Goal: Task Accomplishment & Management: Manage account settings

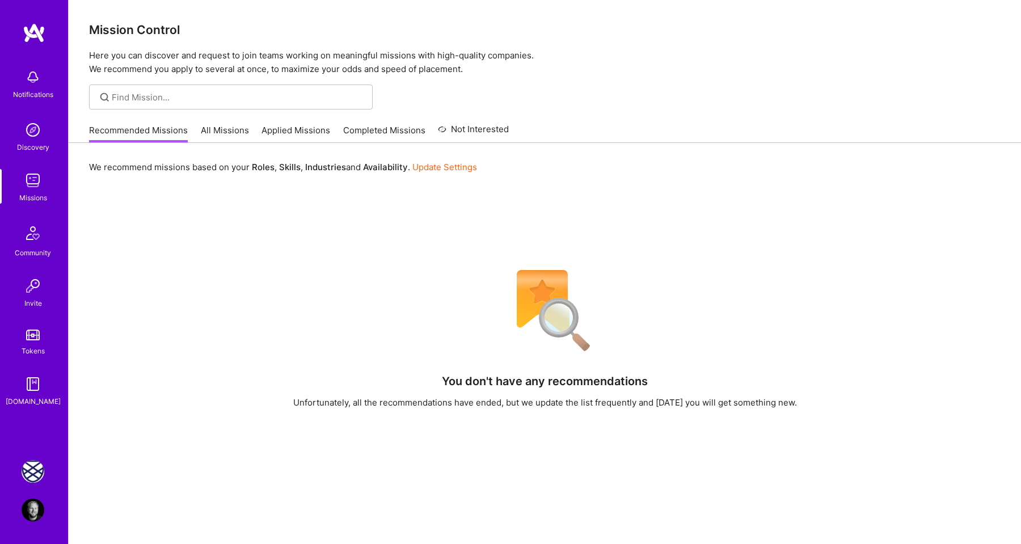
click at [40, 464] on img at bounding box center [33, 471] width 23 height 23
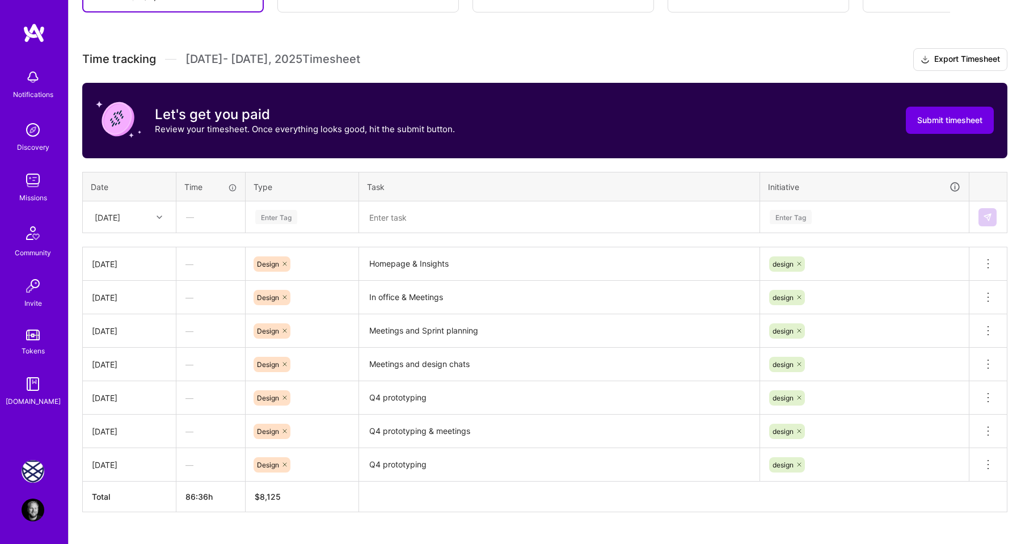
scroll to position [331, 0]
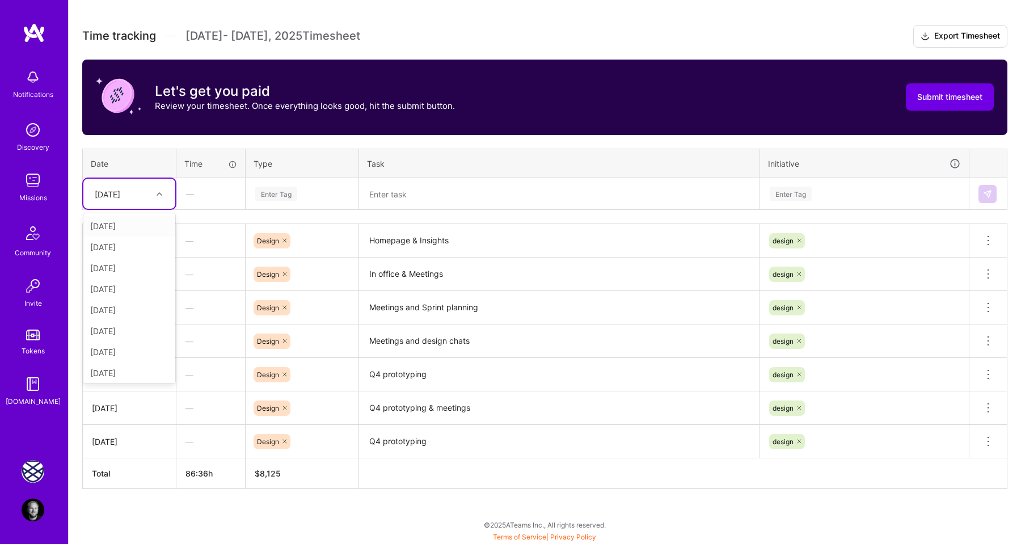
click at [147, 191] on div "[DATE]" at bounding box center [120, 193] width 63 height 19
click at [129, 368] on div "[DATE]" at bounding box center [129, 372] width 92 height 21
click at [141, 192] on div "[DATE]" at bounding box center [120, 193] width 63 height 19
click at [120, 297] on div "[DATE]" at bounding box center [129, 293] width 92 height 21
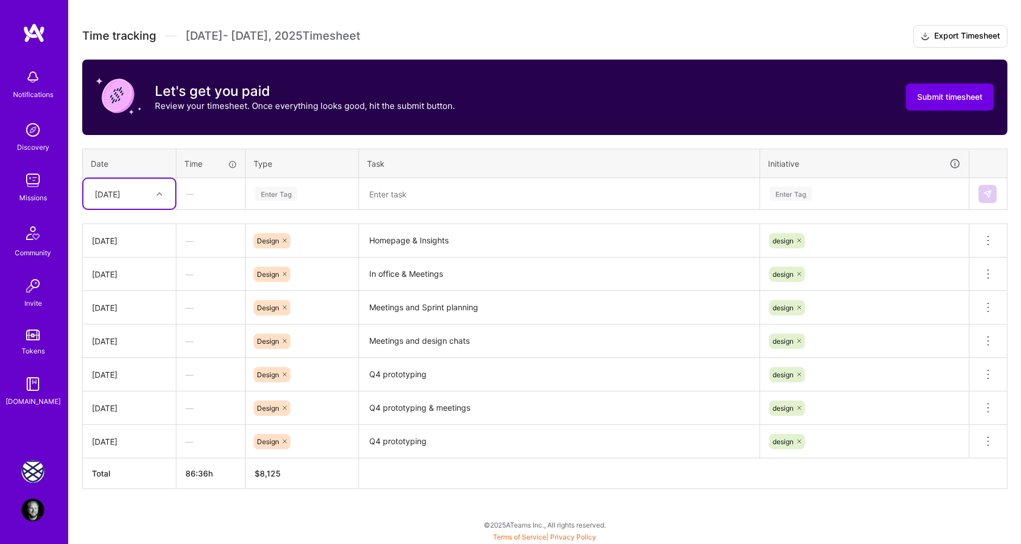
click at [136, 197] on div "[DATE]" at bounding box center [120, 193] width 63 height 19
click at [117, 278] on div "[DATE]" at bounding box center [129, 277] width 92 height 21
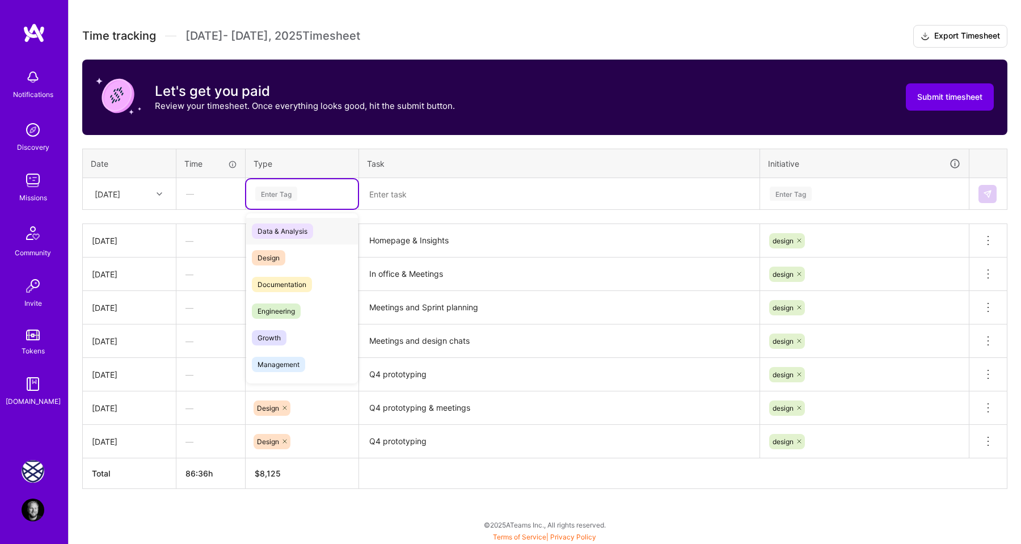
click at [282, 193] on div "Enter Tag" at bounding box center [276, 194] width 42 height 18
click at [280, 257] on span "Design" at bounding box center [268, 257] width 33 height 15
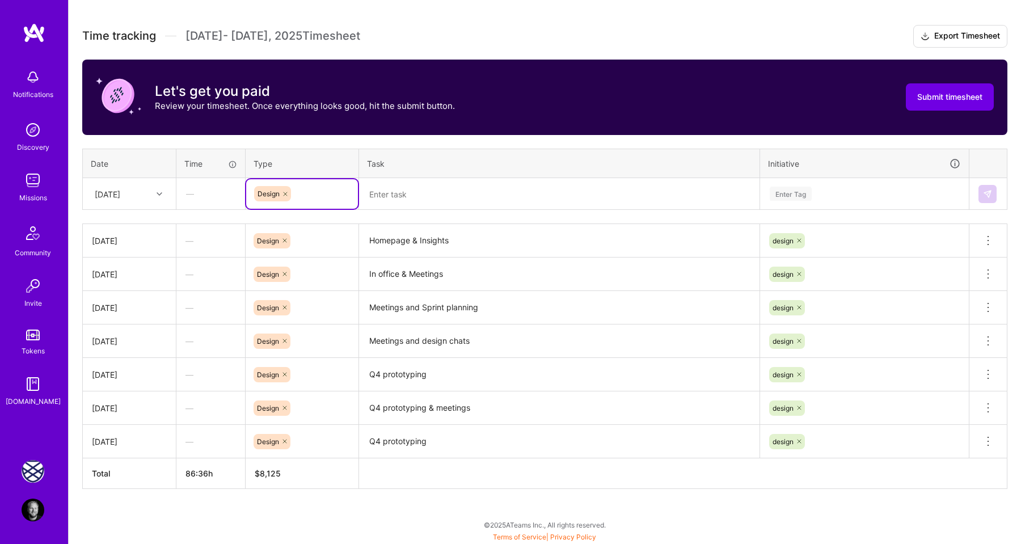
click at [400, 195] on textarea at bounding box center [559, 193] width 398 height 29
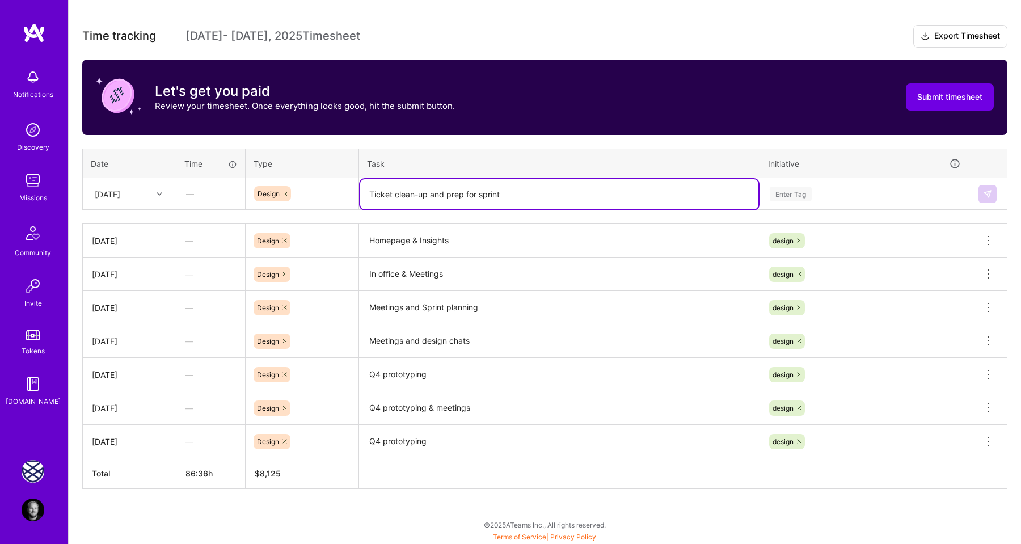
type textarea "Ticket clean-up and prep for sprint"
click at [779, 192] on div "Enter Tag" at bounding box center [791, 194] width 42 height 18
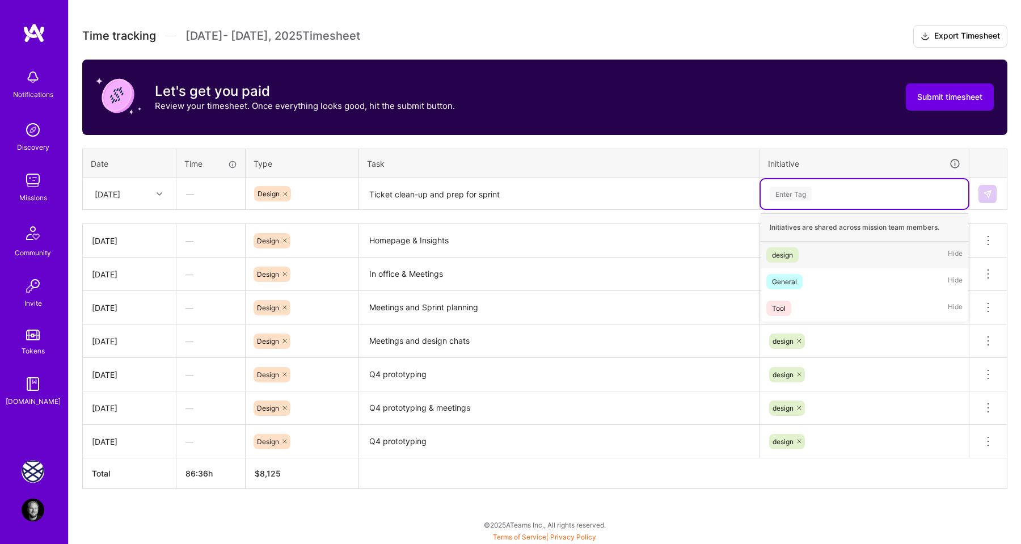
click at [788, 244] on div "design Hide" at bounding box center [864, 255] width 208 height 27
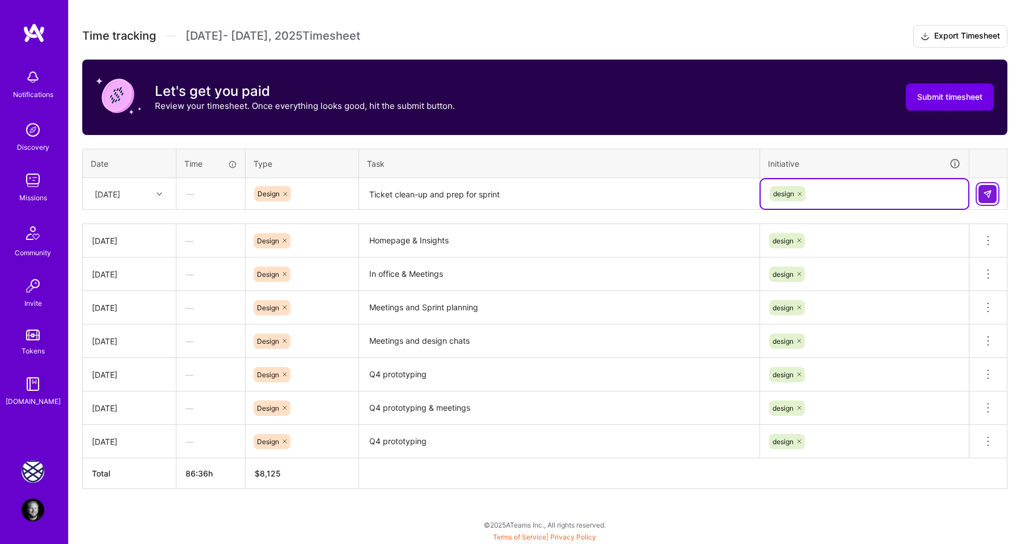
click at [986, 193] on img at bounding box center [987, 193] width 9 height 9
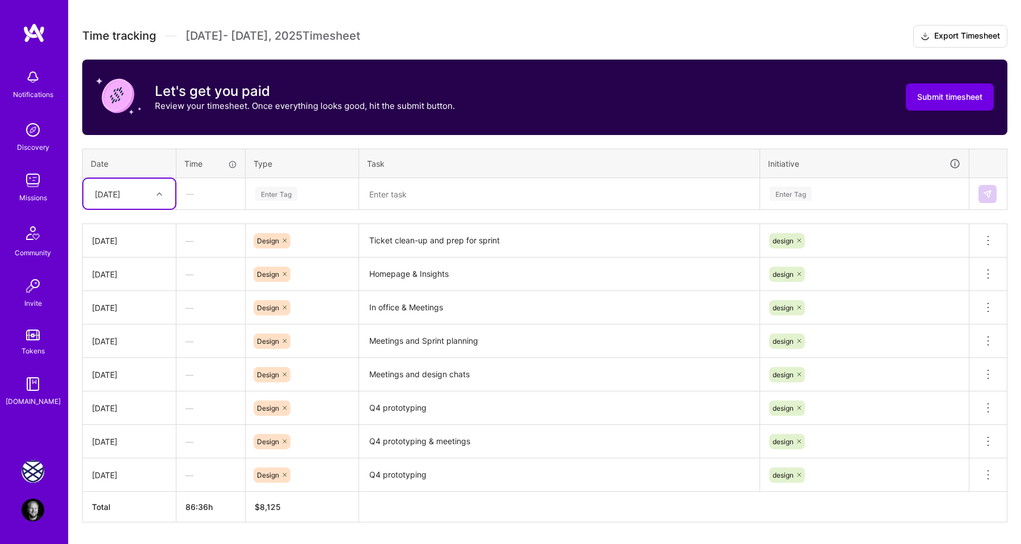
click at [164, 191] on div at bounding box center [161, 194] width 18 height 15
click at [137, 322] on div "[DATE]" at bounding box center [129, 328] width 92 height 21
click at [270, 195] on div "Enter Tag" at bounding box center [276, 194] width 42 height 18
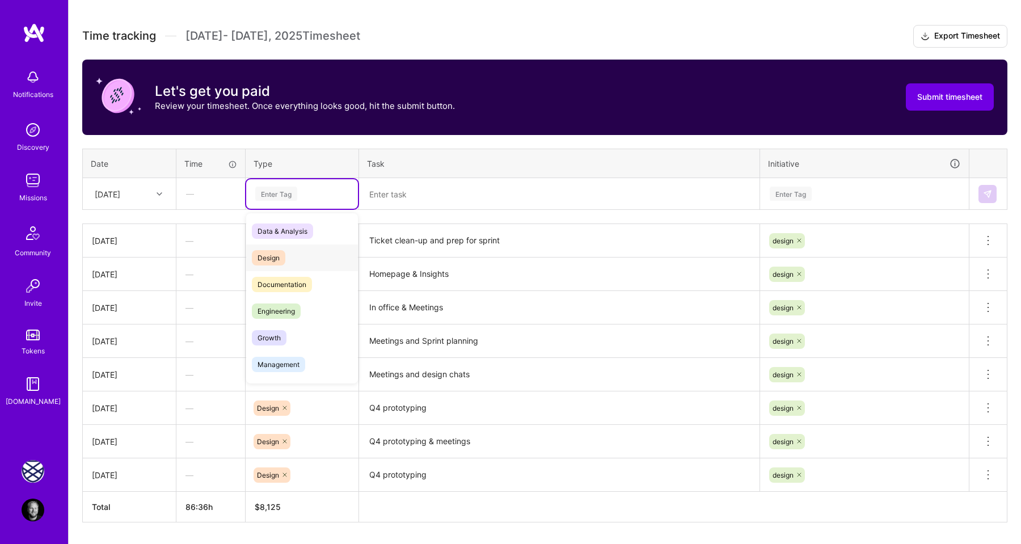
click at [272, 257] on span "Design" at bounding box center [268, 257] width 33 height 15
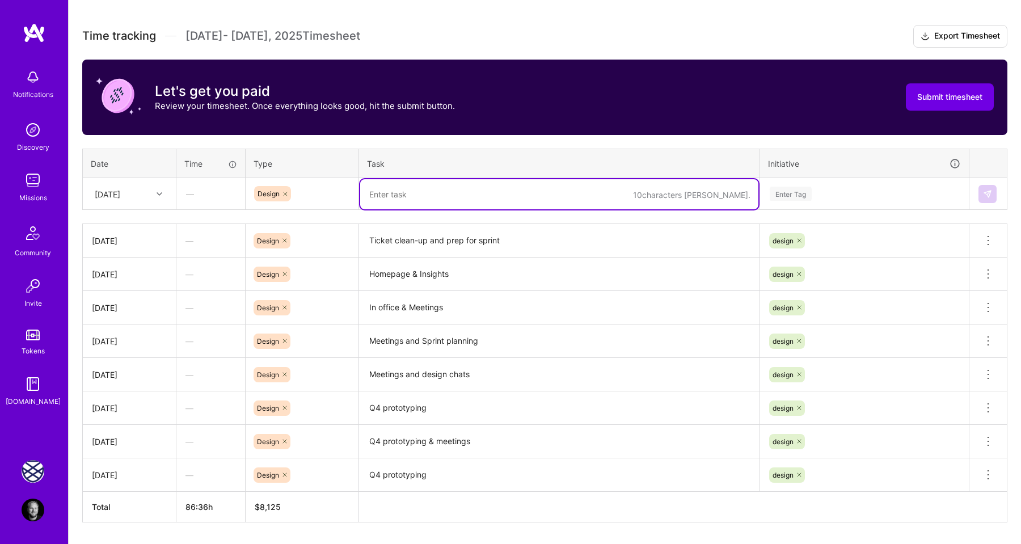
click at [376, 193] on textarea at bounding box center [559, 194] width 398 height 30
type textarea "Finalize work for next 2 sprints"
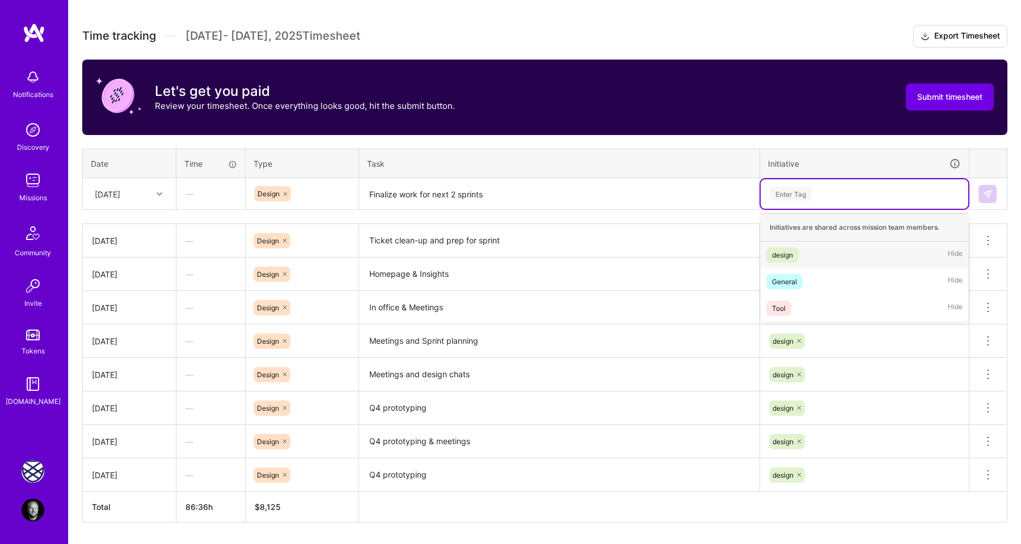
click at [792, 192] on div "Enter Tag" at bounding box center [791, 194] width 42 height 18
click at [787, 254] on div "design" at bounding box center [782, 255] width 21 height 12
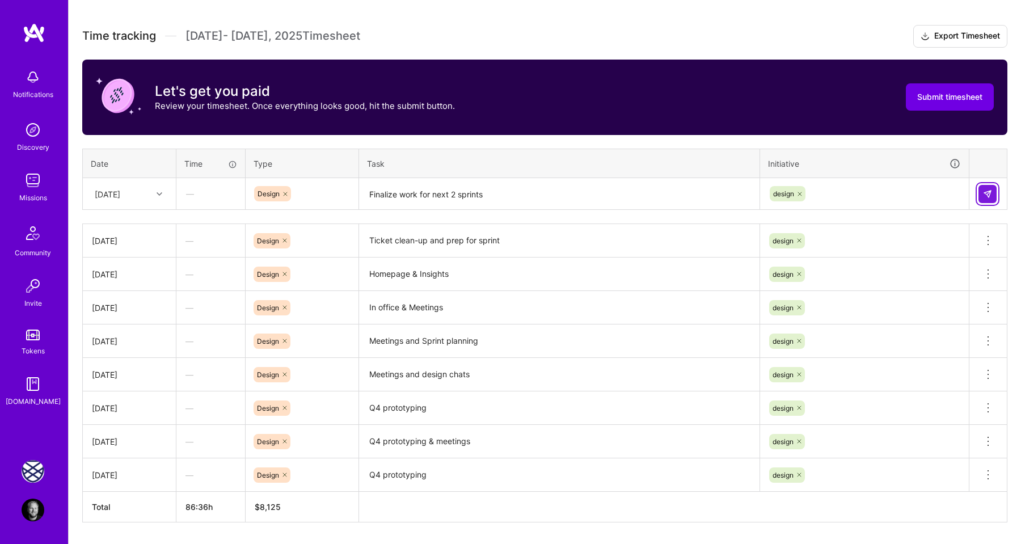
click at [984, 193] on img at bounding box center [987, 193] width 9 height 9
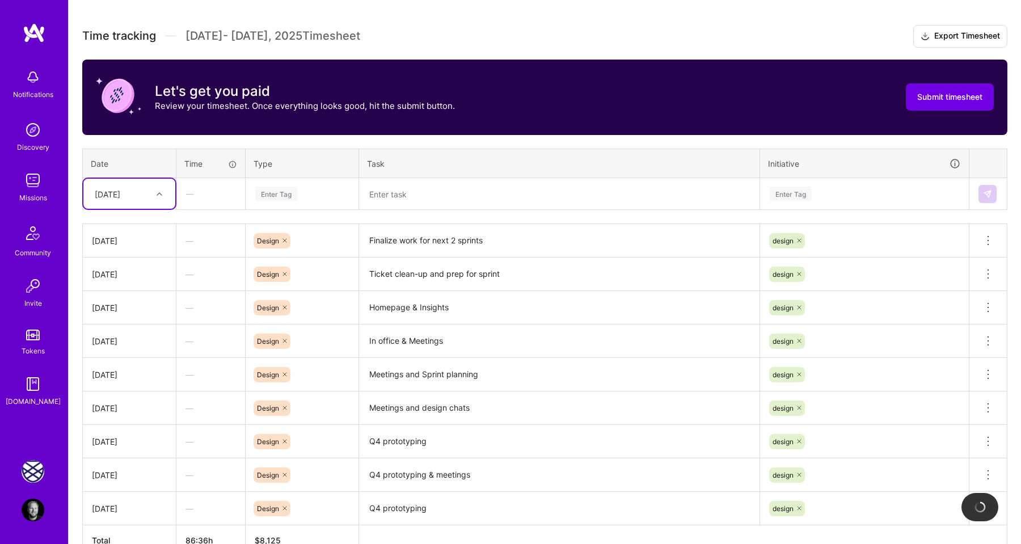
click at [148, 195] on div "[DATE]" at bounding box center [120, 193] width 63 height 19
click at [126, 346] on div "[DATE]" at bounding box center [129, 349] width 92 height 21
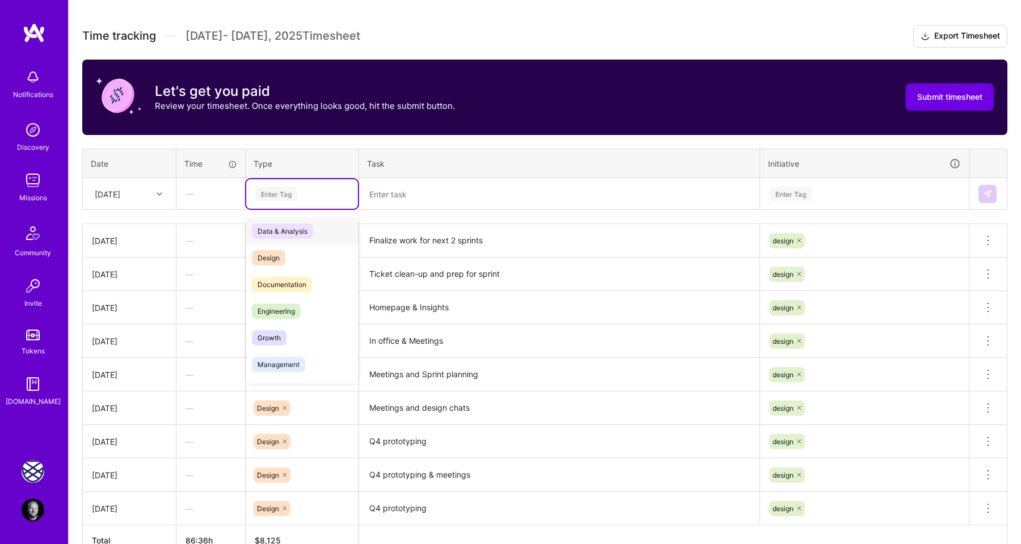
click at [280, 197] on div "Enter Tag" at bounding box center [276, 194] width 42 height 18
click at [276, 255] on span "Design" at bounding box center [268, 257] width 33 height 15
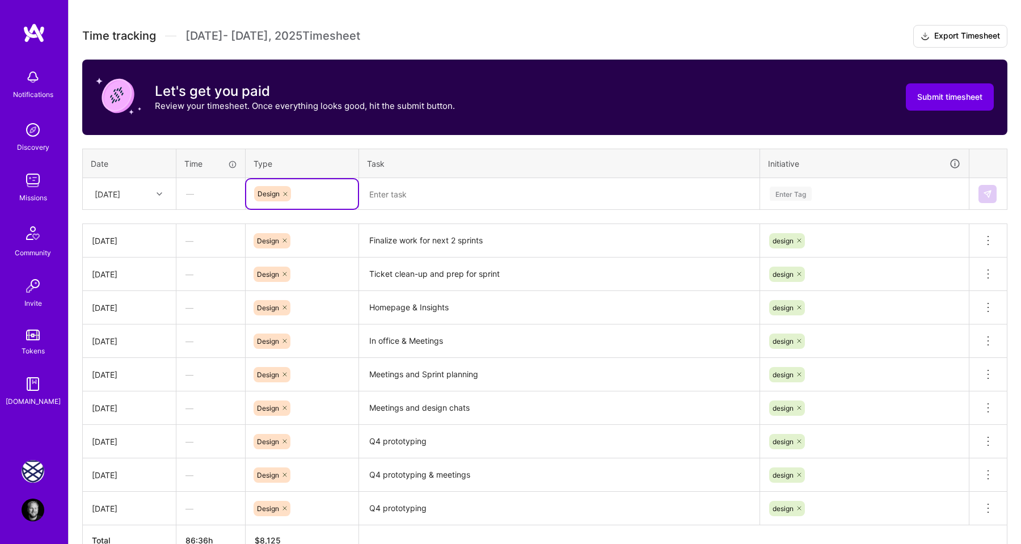
click at [395, 195] on textarea at bounding box center [559, 194] width 398 height 30
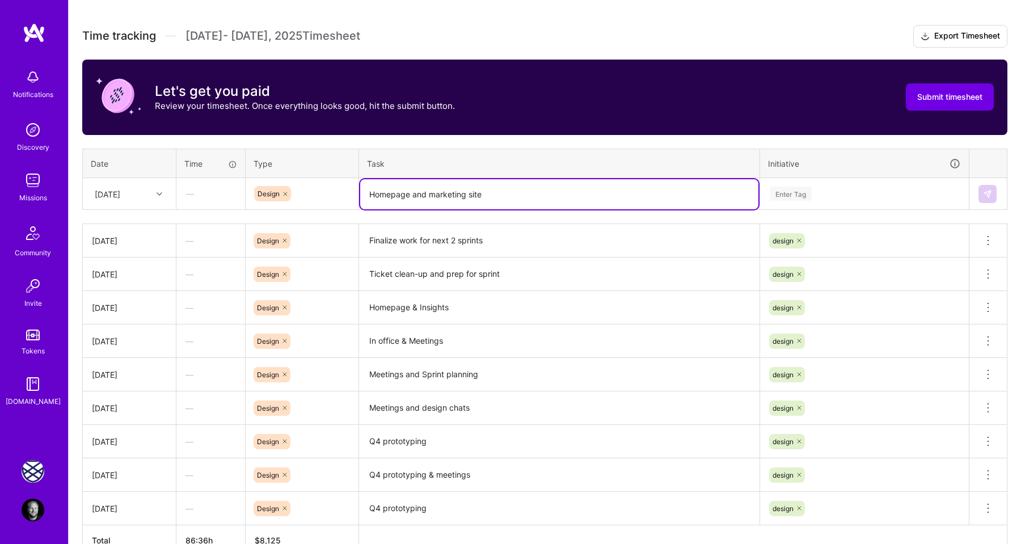
type textarea "Homepage and marketing site"
click at [787, 190] on div "Enter Tag" at bounding box center [791, 194] width 42 height 18
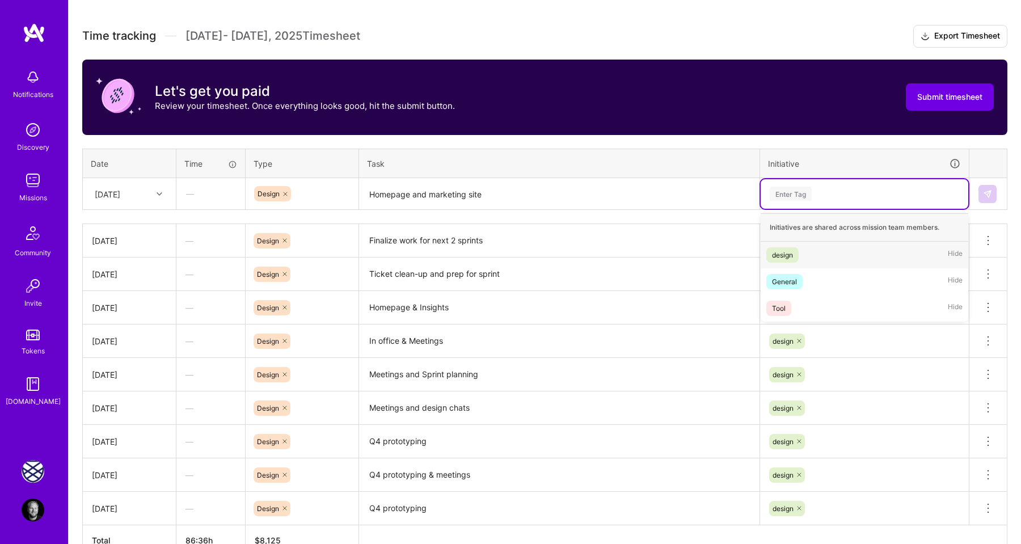
click at [787, 251] on div "design" at bounding box center [782, 255] width 21 height 12
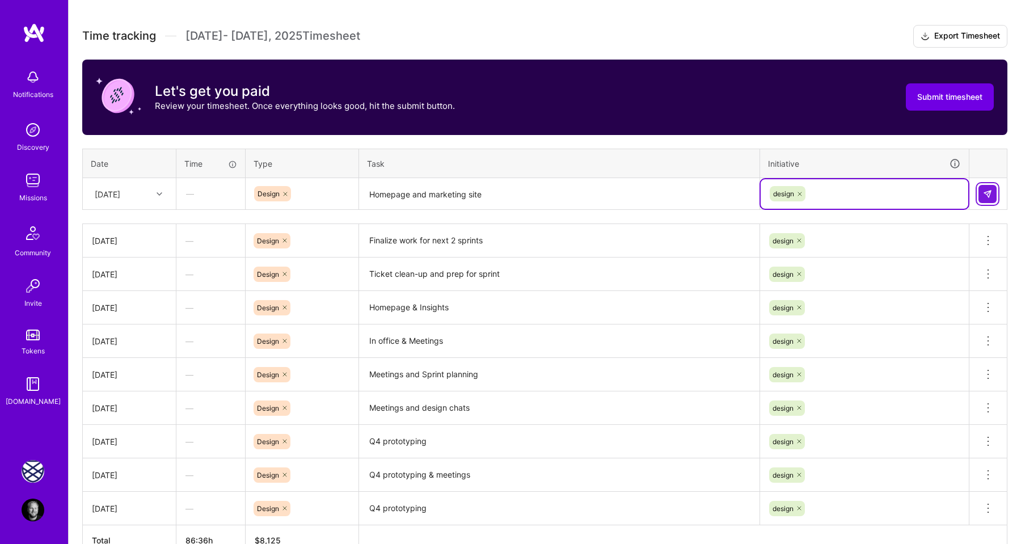
click at [992, 195] on button at bounding box center [987, 194] width 18 height 18
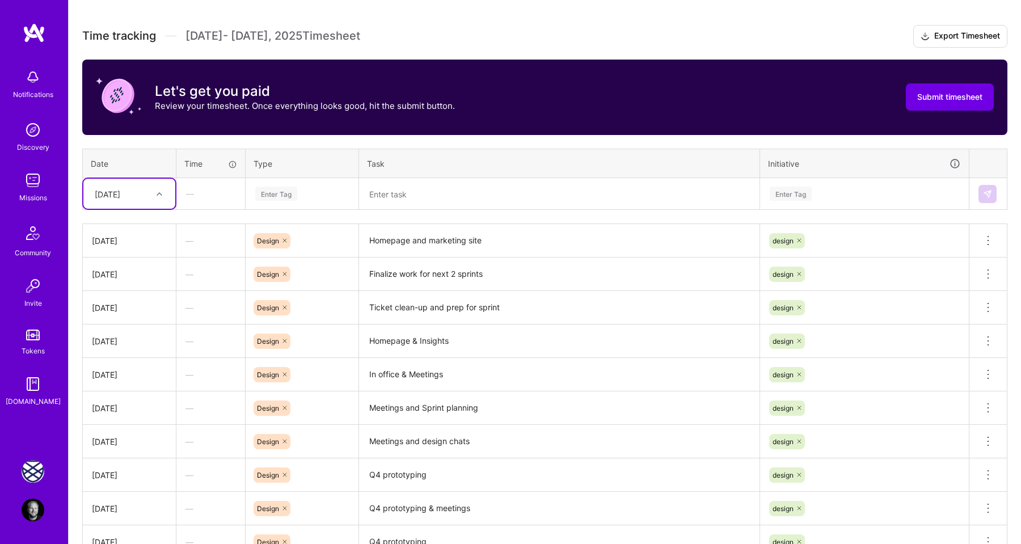
click at [153, 191] on div at bounding box center [161, 194] width 18 height 15
click at [134, 365] on div "[DATE]" at bounding box center [129, 370] width 92 height 21
click at [276, 195] on div "Enter Tag" at bounding box center [276, 194] width 42 height 18
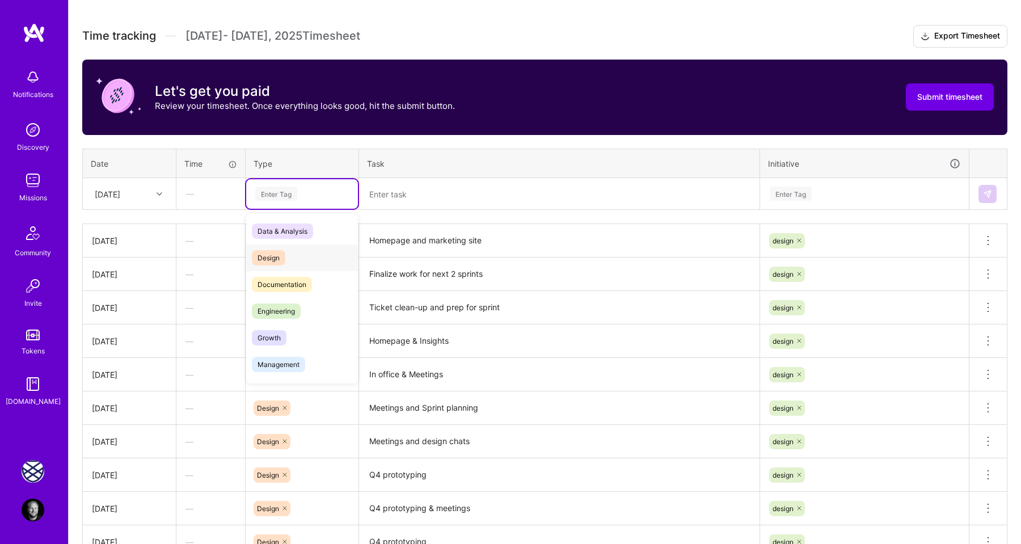
click at [272, 254] on span "Design" at bounding box center [268, 257] width 33 height 15
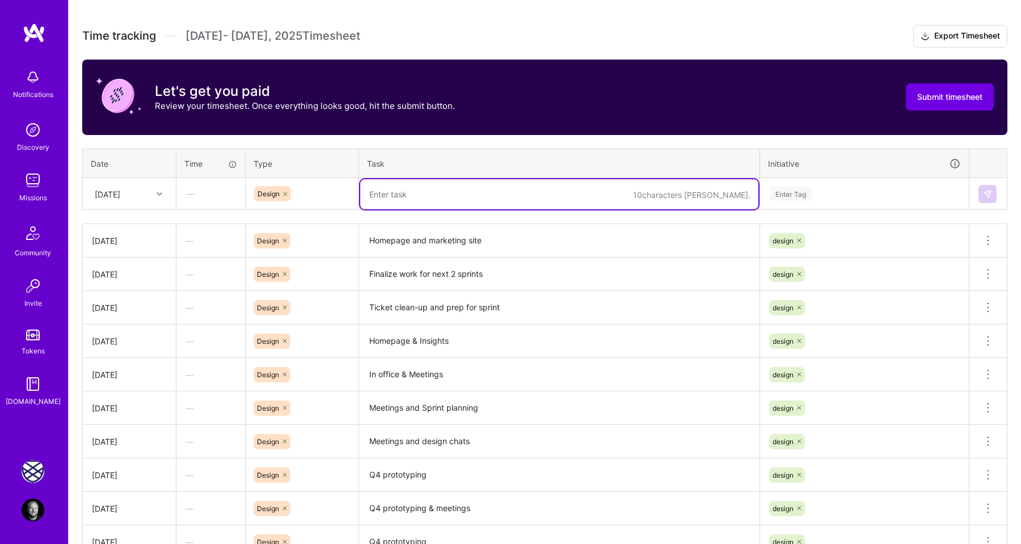
click at [382, 195] on textarea at bounding box center [559, 194] width 398 height 30
paste textarea "Homepage and marketing site"
type textarea "Homepage and marketing site"
click at [796, 195] on div "Enter Tag" at bounding box center [791, 194] width 42 height 18
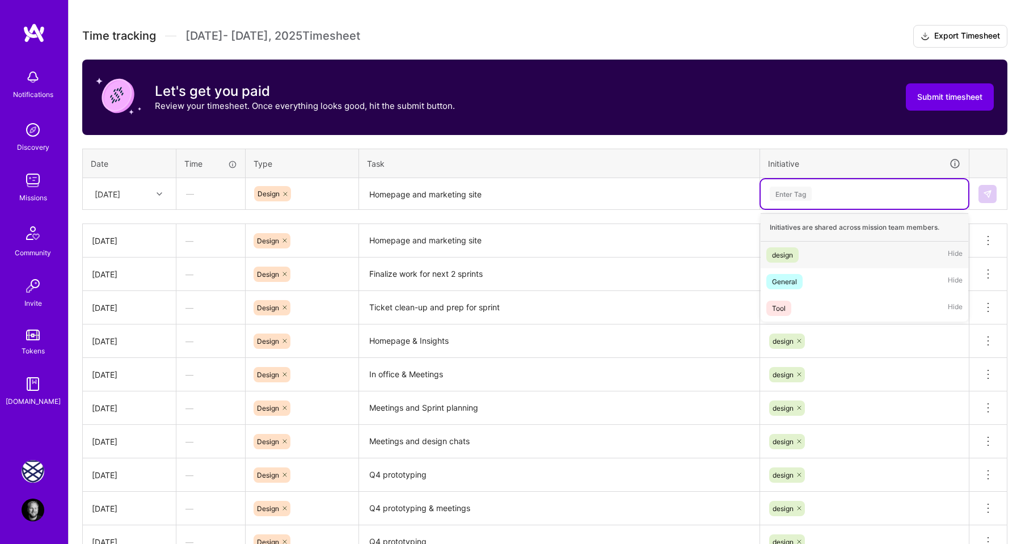
click at [791, 257] on div "design" at bounding box center [782, 255] width 21 height 12
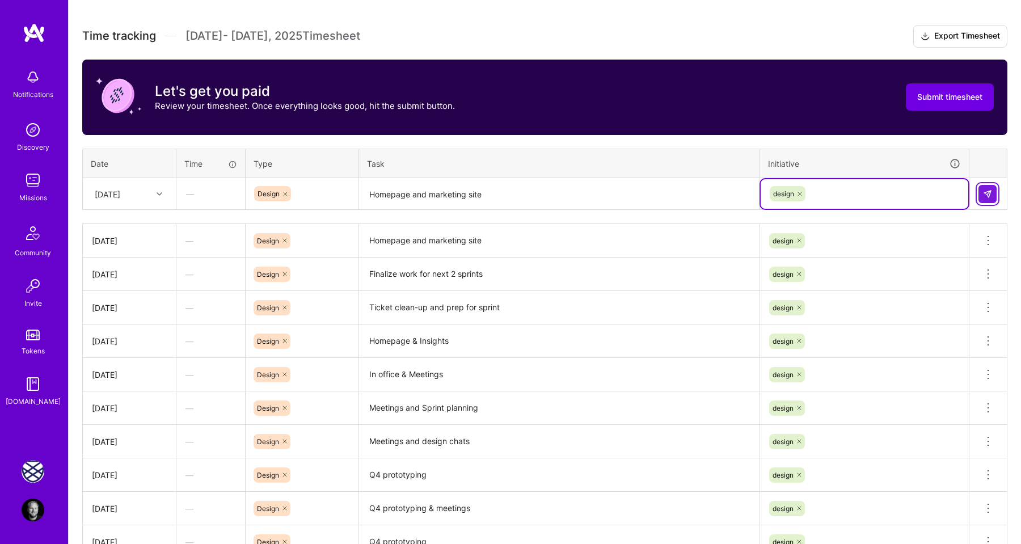
click at [988, 198] on button at bounding box center [987, 194] width 18 height 18
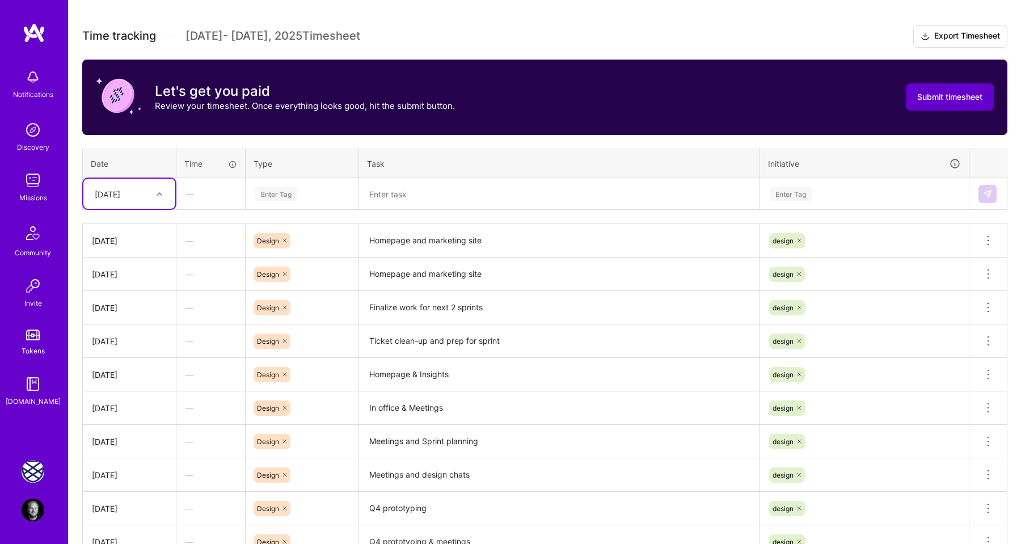
click at [937, 99] on span "Submit timesheet" at bounding box center [949, 96] width 65 height 11
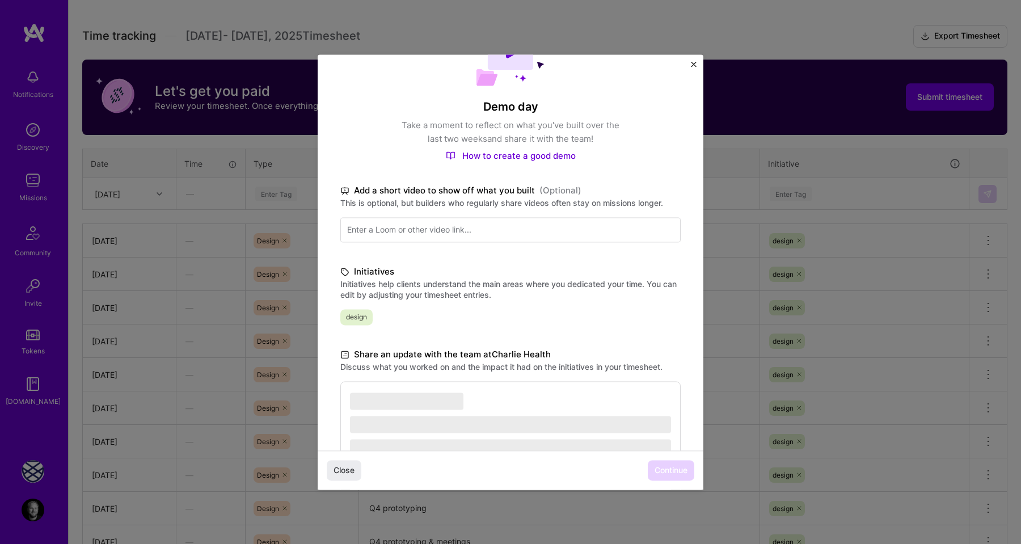
scroll to position [168, 0]
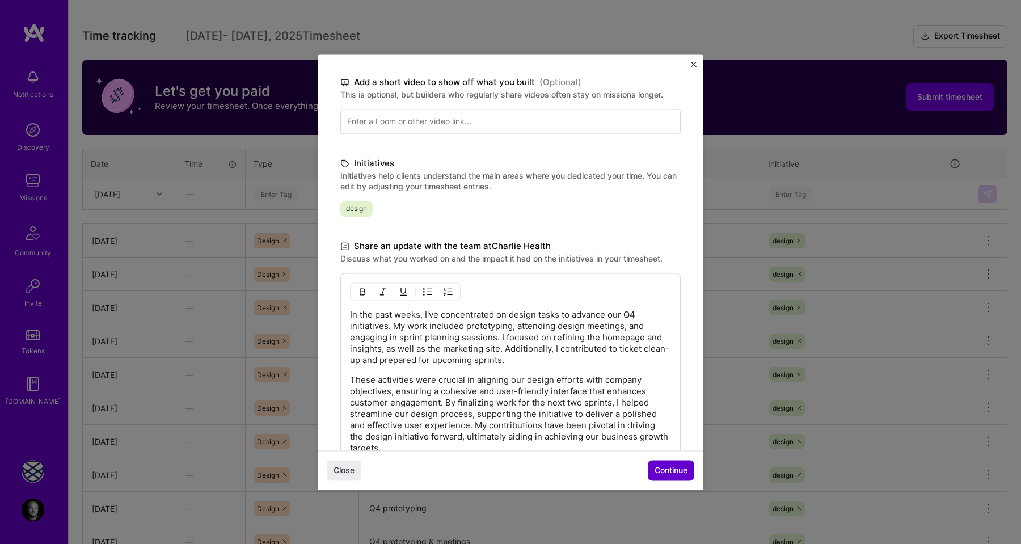
click at [659, 467] on span "Continue" at bounding box center [670, 469] width 33 height 11
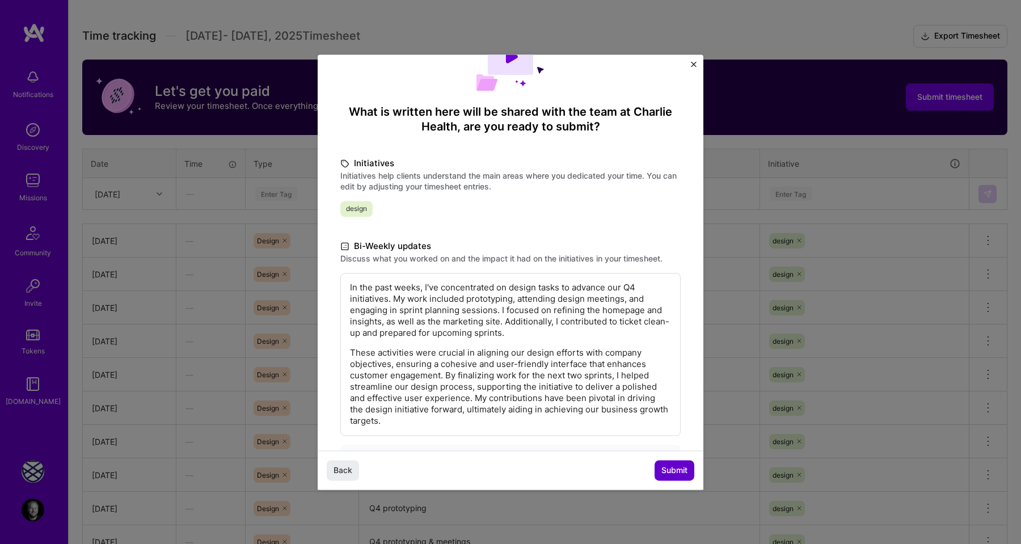
click at [666, 465] on span "Submit" at bounding box center [674, 469] width 26 height 11
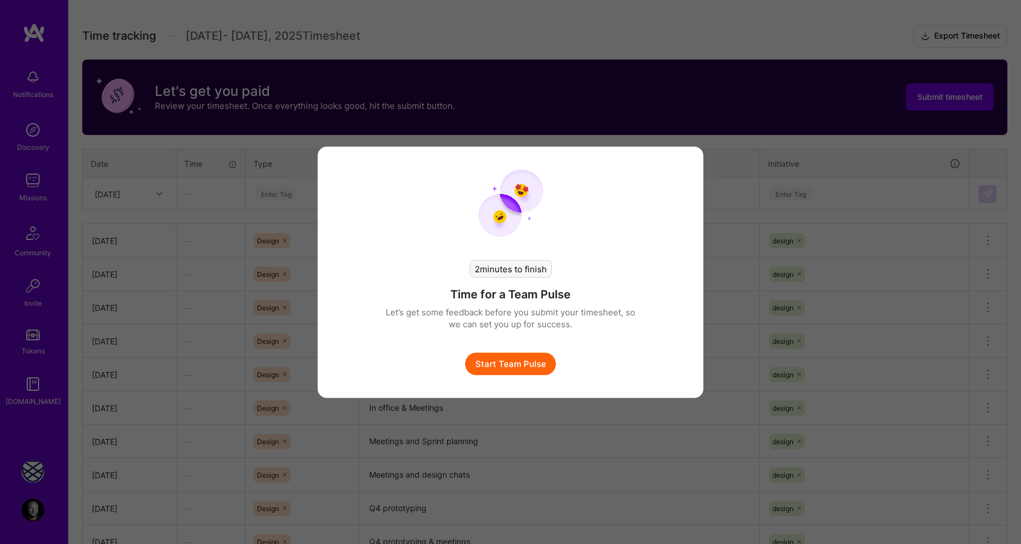
click at [528, 356] on button "Start Team Pulse" at bounding box center [510, 363] width 91 height 23
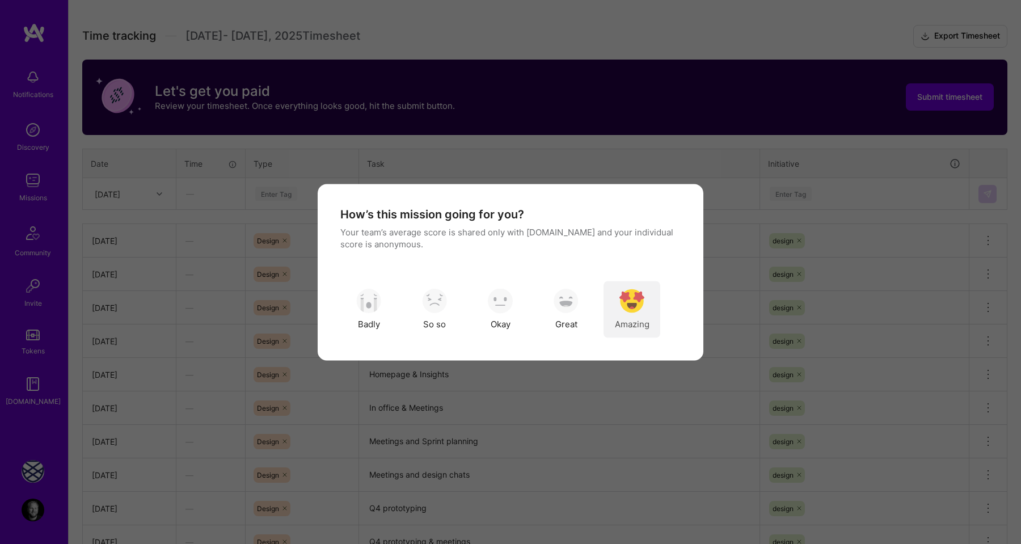
click at [628, 291] on img "modal" at bounding box center [631, 301] width 25 height 25
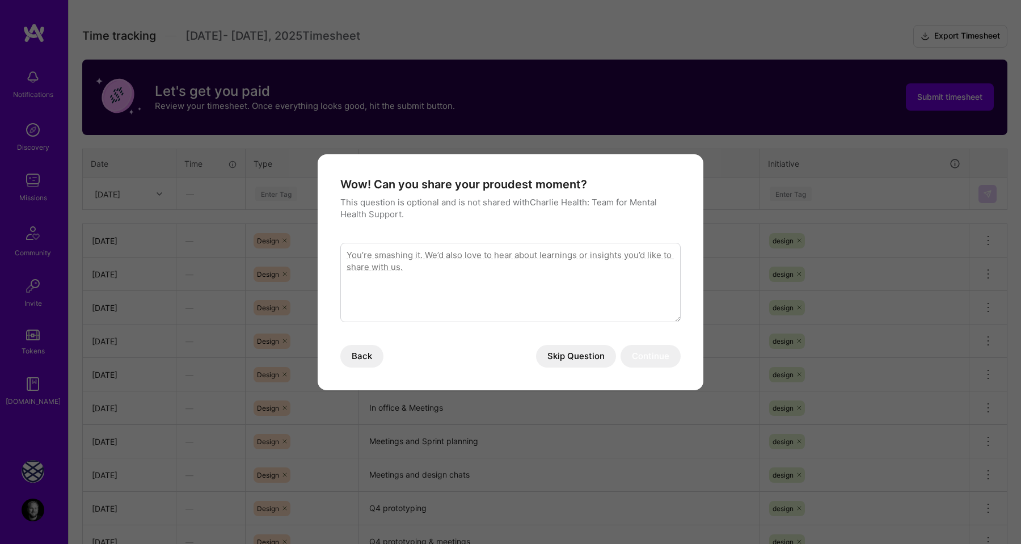
click at [586, 355] on button "Skip Question" at bounding box center [576, 356] width 80 height 23
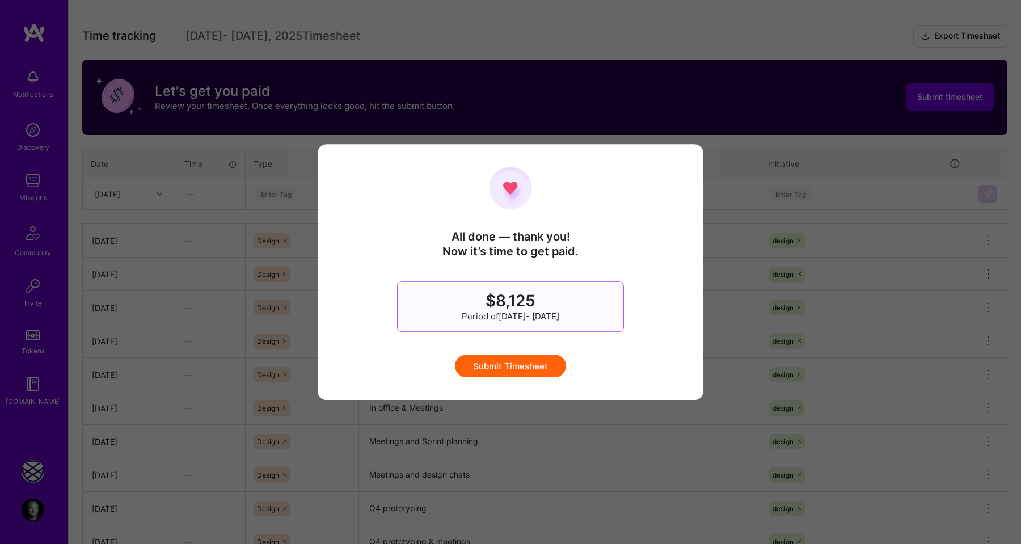
click at [526, 361] on button "Submit Timesheet" at bounding box center [510, 365] width 111 height 23
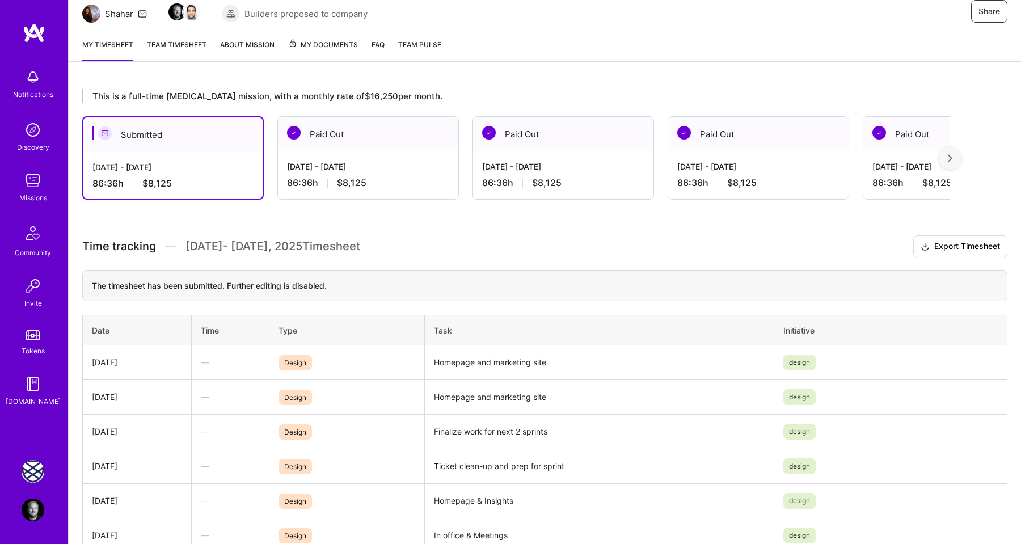
scroll to position [0, 0]
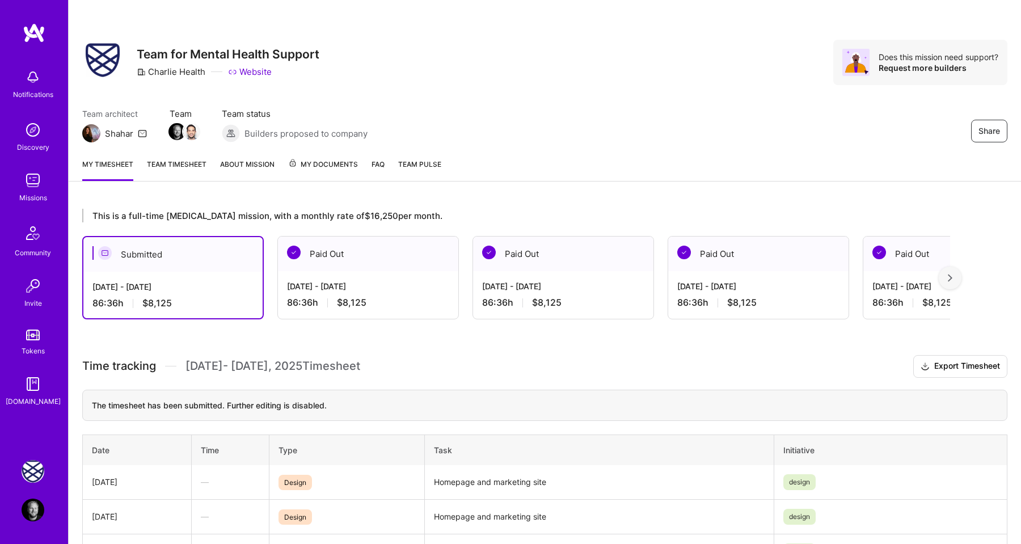
click at [399, 94] on div "Share Team for Mental Health Support Charlie Health Website Does this mission n…" at bounding box center [545, 74] width 952 height 149
